Goal: Information Seeking & Learning: Understand process/instructions

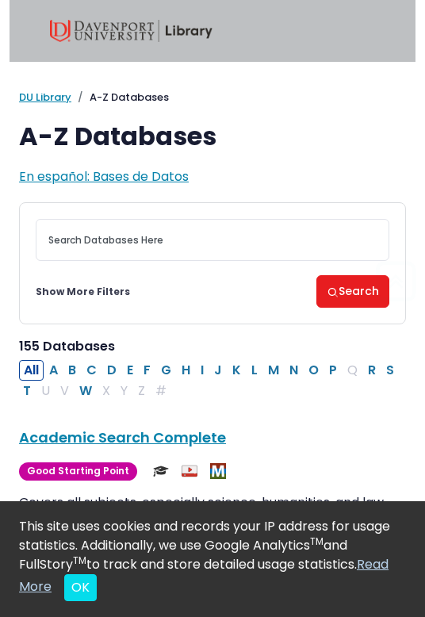
click at [182, 35] on img at bounding box center [131, 31] width 163 height 22
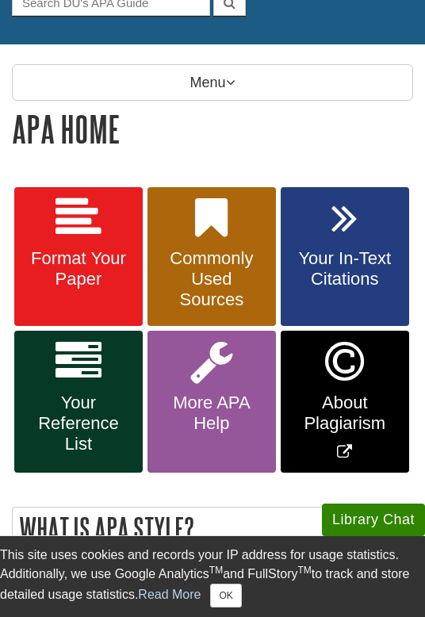
scroll to position [178, 0]
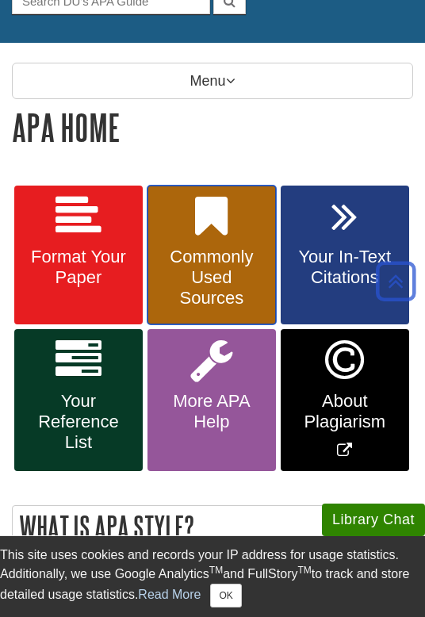
click at [220, 273] on span "Commonly Used Sources" at bounding box center [211, 278] width 105 height 62
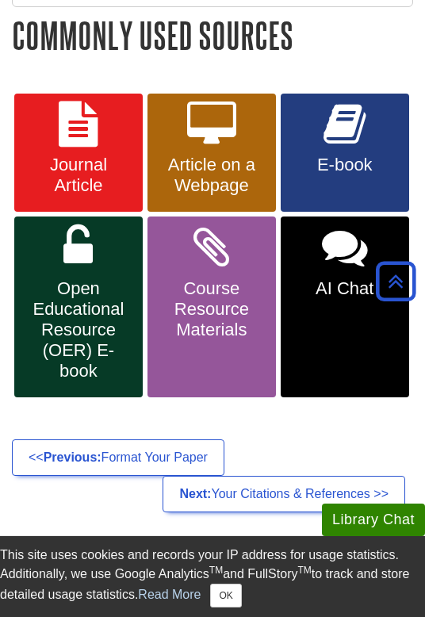
scroll to position [263, 0]
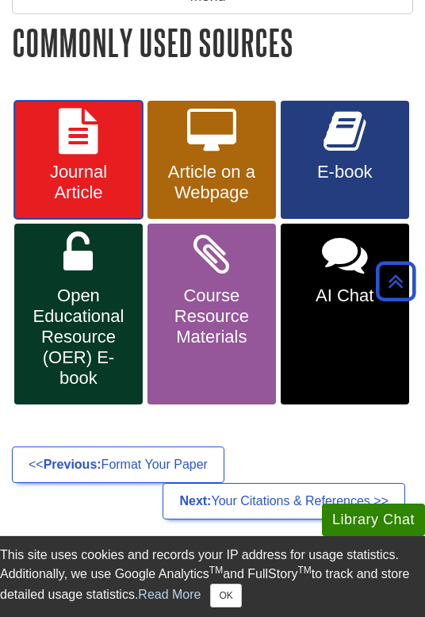
click at [64, 166] on span "Journal Article" at bounding box center [78, 182] width 105 height 41
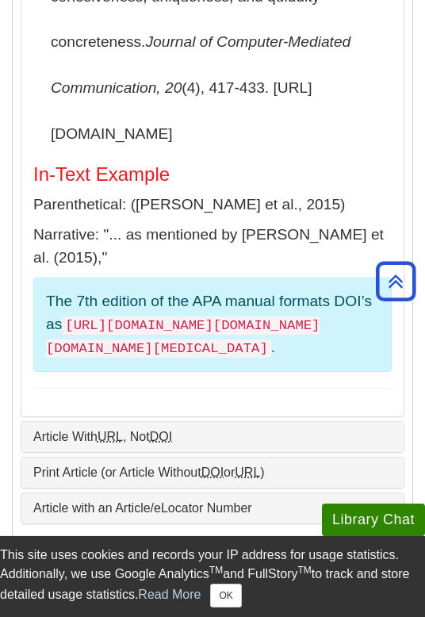
scroll to position [1002, 0]
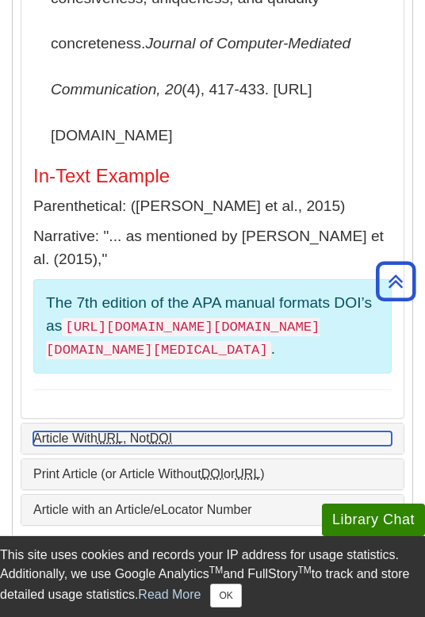
click at [132, 431] on link "Article With URL , Not DOI" at bounding box center [212, 438] width 358 height 14
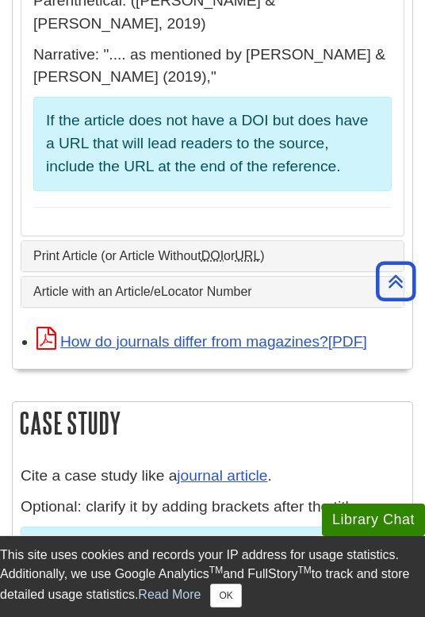
scroll to position [1118, 0]
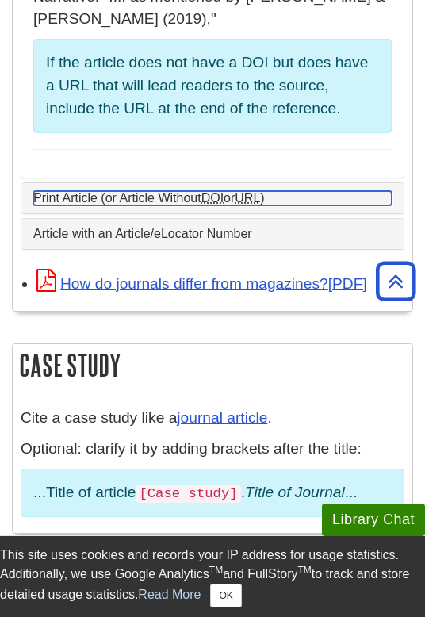
click at [205, 205] on link "Print Article (or Article Without DOI or URL )" at bounding box center [212, 198] width 358 height 14
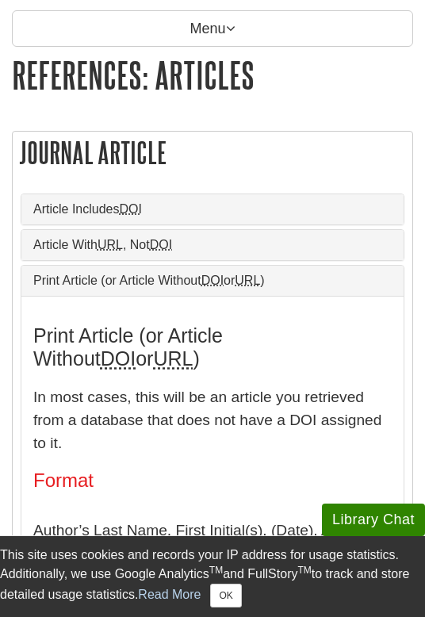
scroll to position [234, 0]
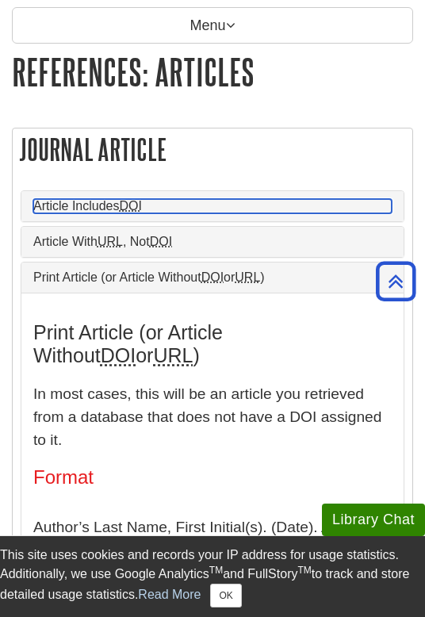
click at [86, 209] on link "Article Includes DOI" at bounding box center [212, 206] width 358 height 14
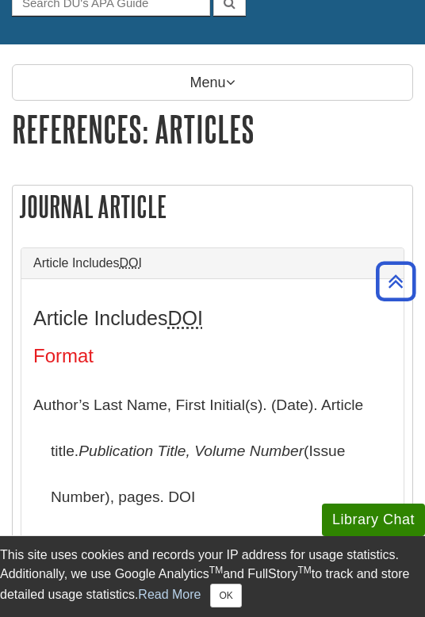
scroll to position [2, 0]
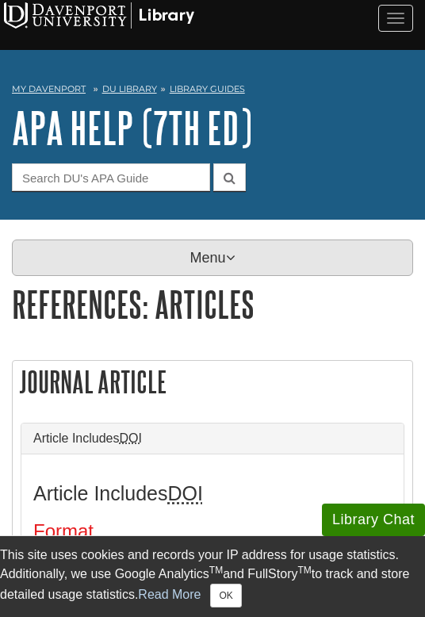
click at [234, 247] on p "Menu" at bounding box center [212, 258] width 401 height 36
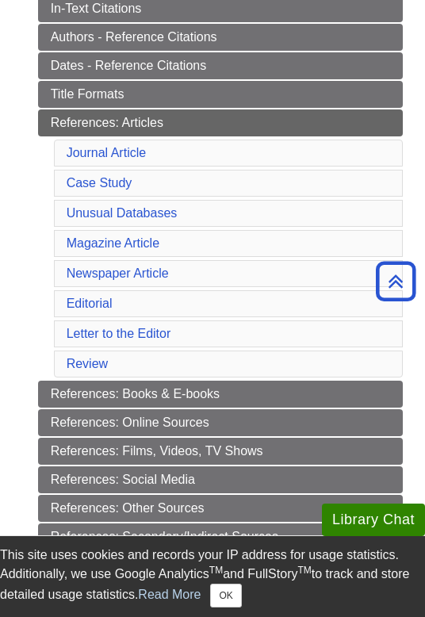
scroll to position [516, 0]
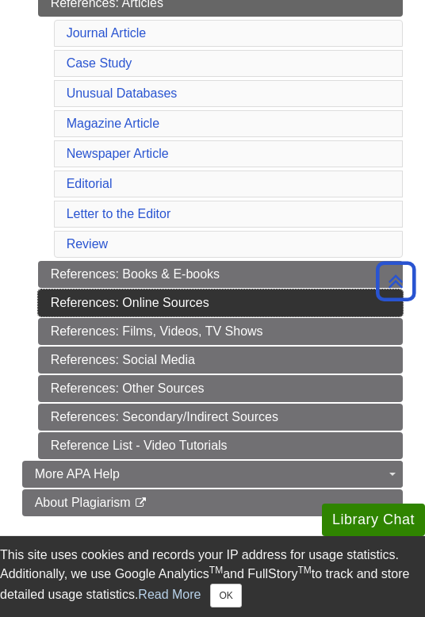
click at [149, 309] on link "References: Online Sources" at bounding box center [221, 302] width 366 height 27
